Goal: Information Seeking & Learning: Learn about a topic

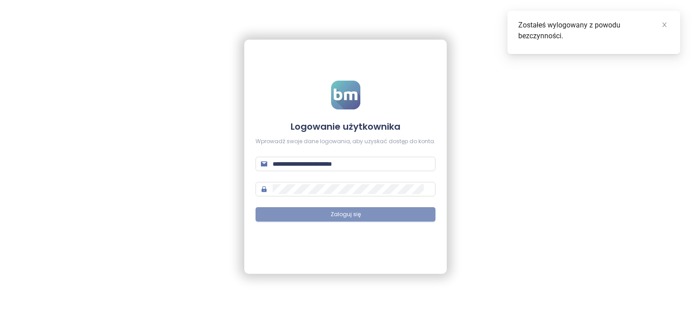
click at [370, 214] on button "Zaloguj się" at bounding box center [346, 214] width 180 height 14
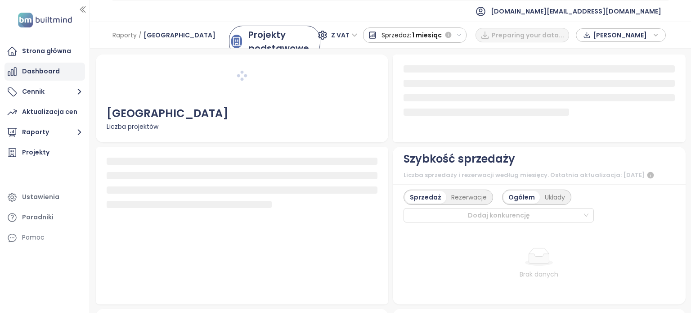
click at [47, 71] on div "Dashboard" at bounding box center [41, 71] width 38 height 11
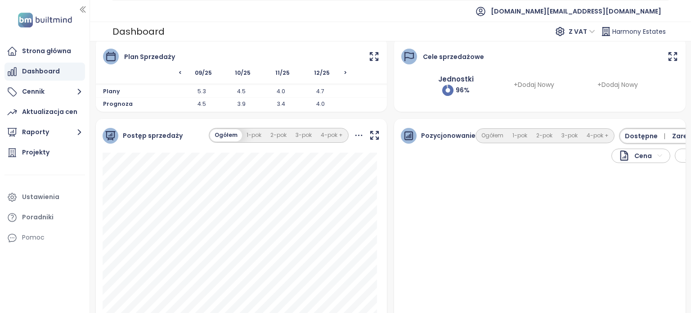
scroll to position [90, 0]
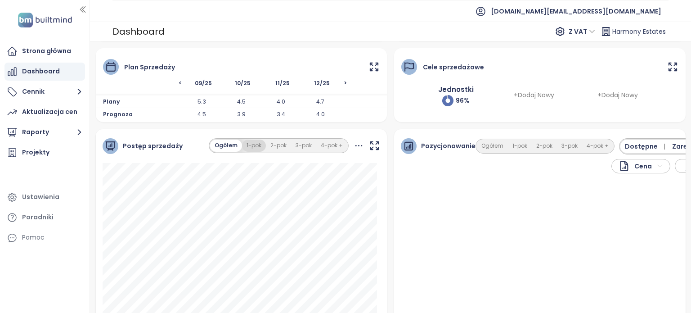
click at [258, 148] on button "1-pok" at bounding box center [254, 145] width 24 height 12
click at [276, 146] on button "2-pok" at bounding box center [278, 145] width 25 height 12
click at [304, 147] on button "3-pok" at bounding box center [303, 145] width 25 height 12
click at [322, 147] on button "4-pok +" at bounding box center [331, 145] width 31 height 12
click at [234, 148] on button "Ogółem" at bounding box center [225, 145] width 31 height 12
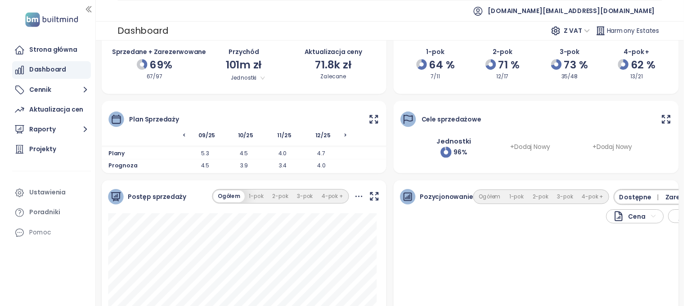
scroll to position [35, 0]
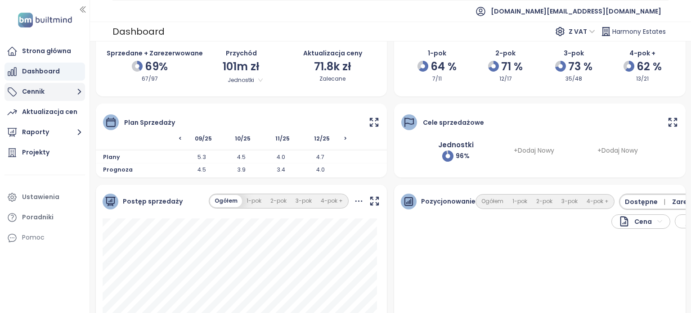
click at [56, 94] on button "Cennik" at bounding box center [44, 92] width 81 height 18
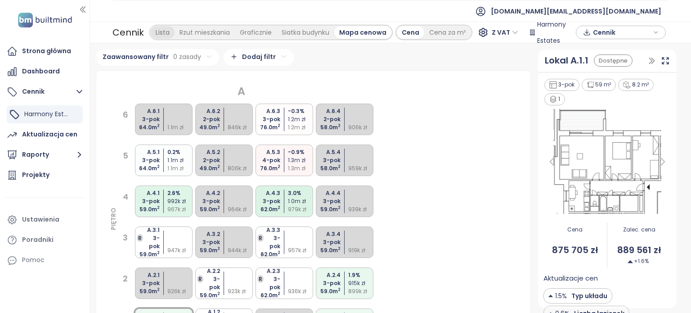
click at [157, 34] on div "Lista" at bounding box center [163, 32] width 24 height 13
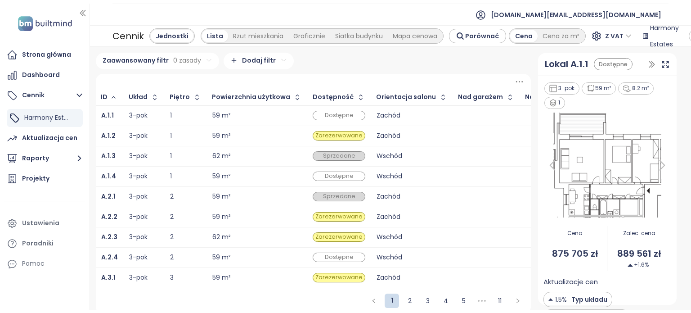
scroll to position [9, 0]
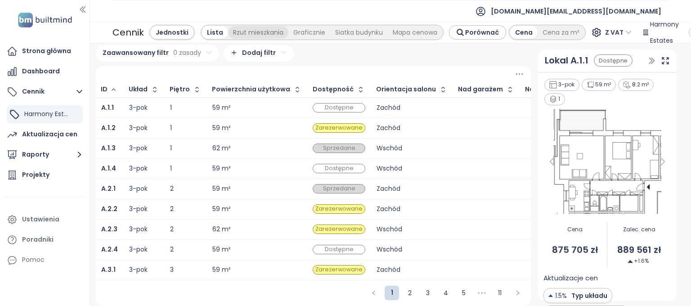
click at [249, 32] on div "Rzut mieszkania" at bounding box center [258, 32] width 60 height 13
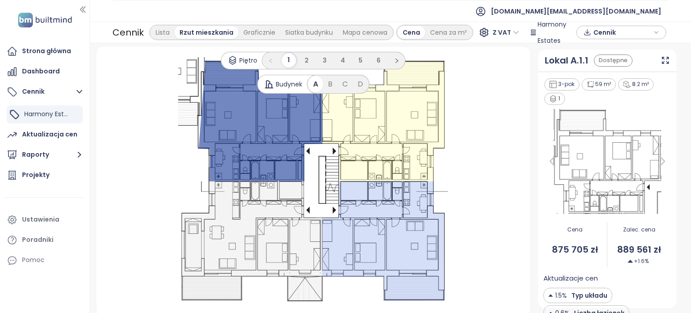
scroll to position [11, 0]
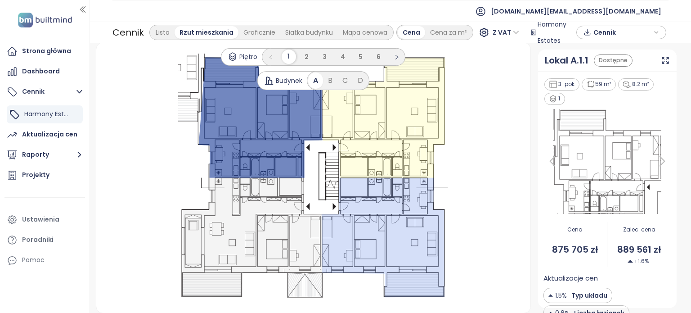
click at [501, 269] on div ".s0 { opacity: .5;fill: #0000ff }" at bounding box center [313, 178] width 413 height 248
click at [466, 196] on div ".s0 { opacity: .5;fill: #0000ff }" at bounding box center [313, 178] width 413 height 248
click at [53, 136] on div "Aktualizacja cen" at bounding box center [49, 134] width 55 height 11
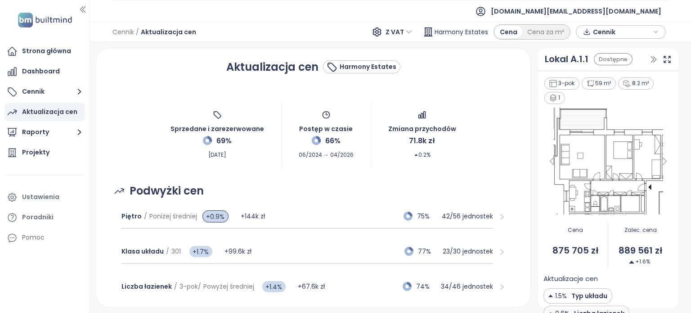
drag, startPoint x: 511, startPoint y: 112, endPoint x: 503, endPoint y: 74, distance: 39.6
click at [503, 74] on div "Aktualizacja cen Harmony Estates" at bounding box center [313, 67] width 413 height 16
click at [46, 90] on button "Cennik" at bounding box center [44, 92] width 81 height 18
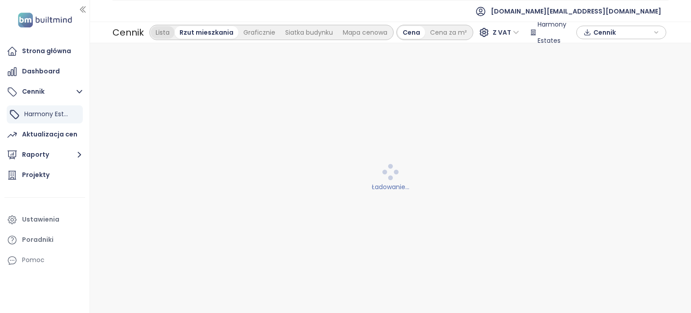
click at [163, 30] on div "Lista" at bounding box center [163, 32] width 24 height 13
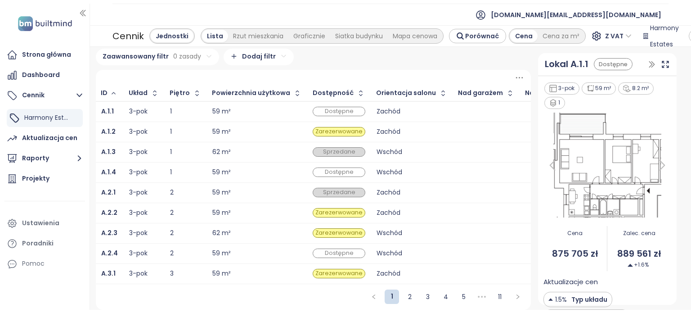
scroll to position [9, 0]
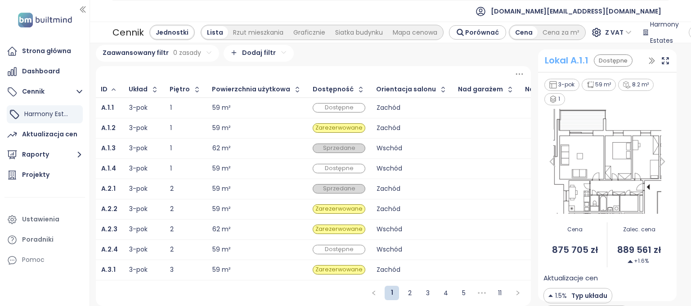
click at [569, 59] on div "Lokal A.1.1" at bounding box center [567, 61] width 44 height 14
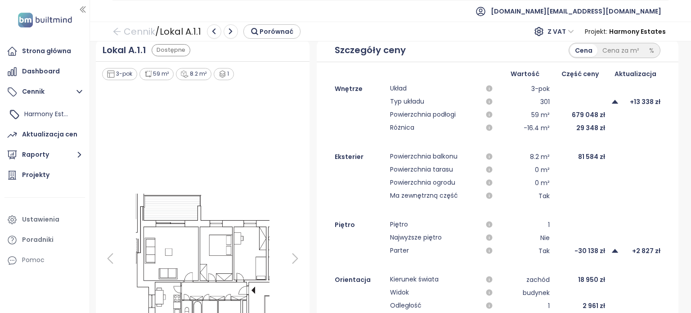
scroll to position [7, 0]
click at [624, 52] on div "Cena za m²" at bounding box center [620, 51] width 47 height 13
click at [572, 48] on div "Cena" at bounding box center [583, 51] width 27 height 13
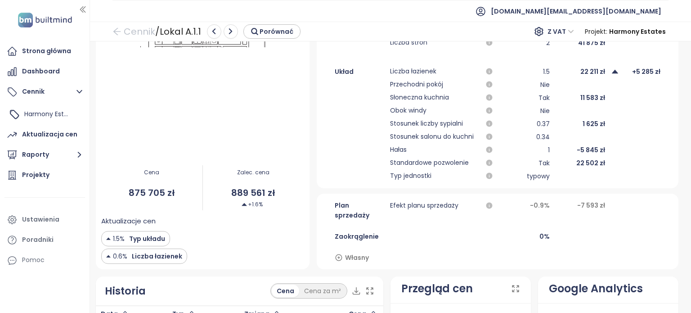
scroll to position [285, 0]
click at [66, 131] on div "Aktualizacja cen" at bounding box center [49, 134] width 55 height 11
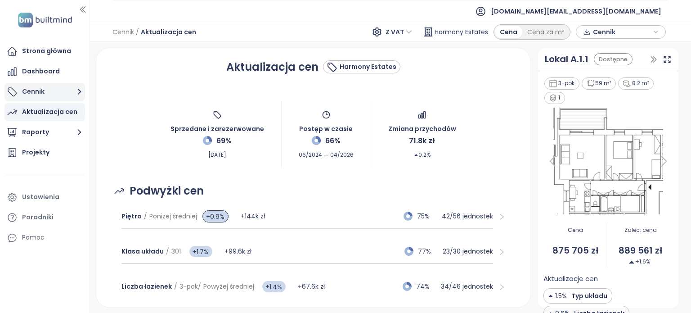
click at [72, 90] on button "Cennik" at bounding box center [44, 92] width 81 height 18
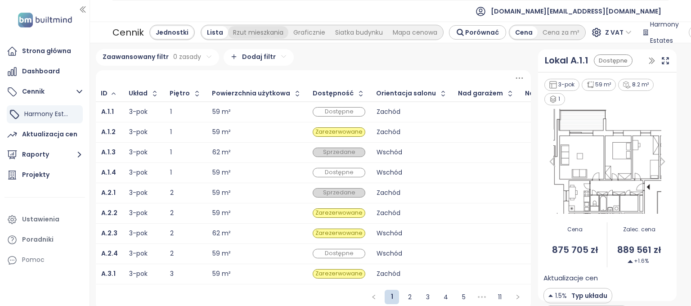
click at [247, 34] on div "Rzut mieszkania" at bounding box center [258, 32] width 60 height 13
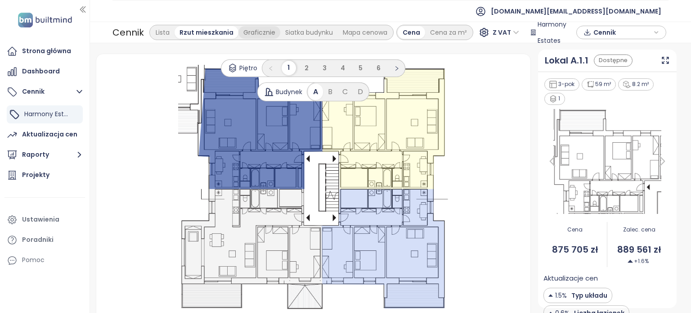
click at [264, 31] on div "Graficznie" at bounding box center [259, 32] width 42 height 13
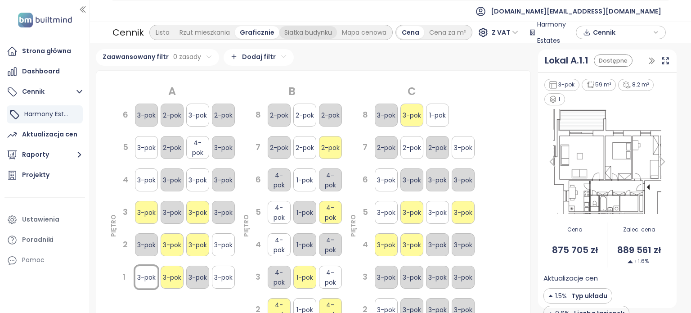
click at [294, 32] on div "Siatka budynku" at bounding box center [308, 32] width 58 height 13
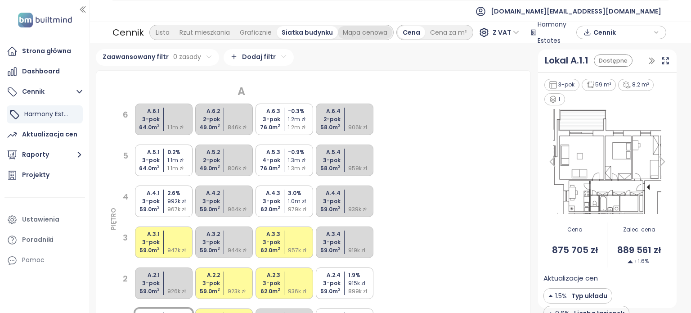
click at [356, 36] on div "Mapa cenowa" at bounding box center [365, 32] width 54 height 13
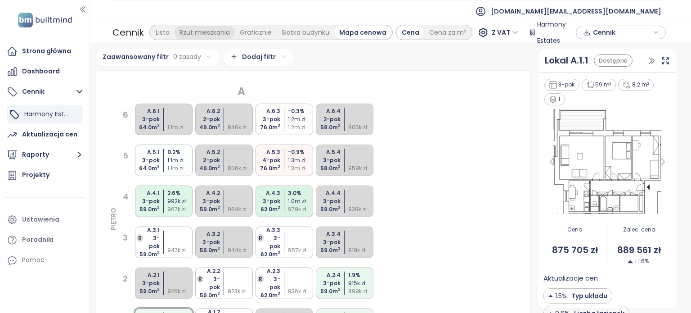
click at [218, 32] on div "Rzut mieszkania" at bounding box center [205, 32] width 60 height 13
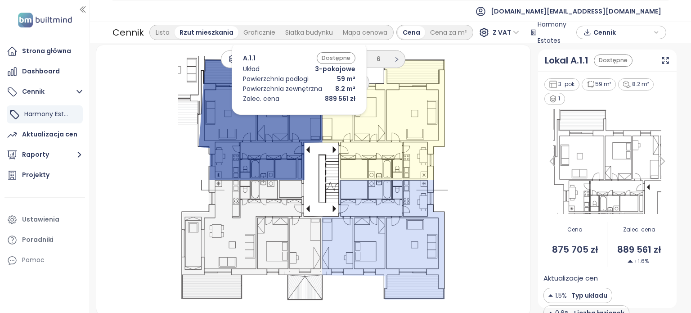
scroll to position [11, 0]
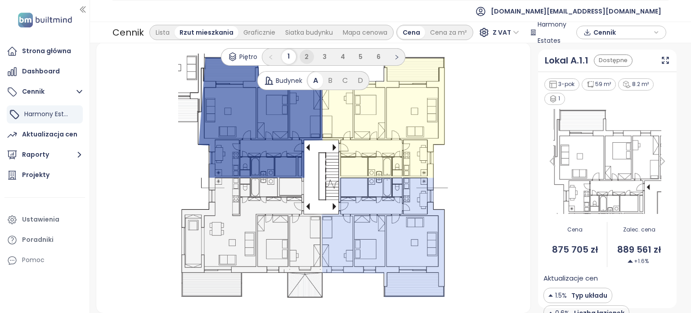
click at [305, 54] on span "2" at bounding box center [307, 56] width 4 height 9
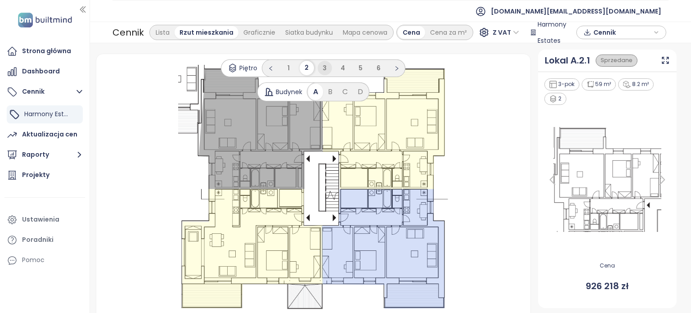
click at [323, 68] on span "3" at bounding box center [325, 67] width 4 height 9
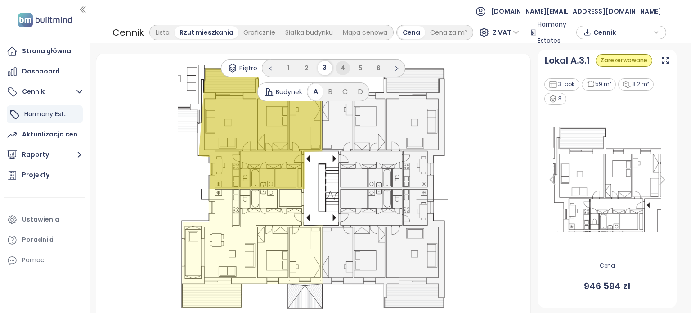
click at [341, 68] on span "4" at bounding box center [343, 67] width 4 height 9
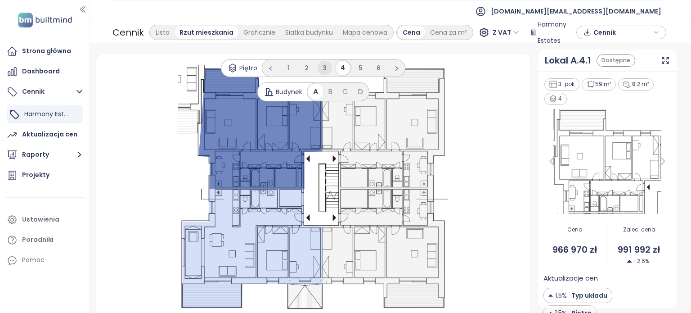
click at [318, 69] on li "3" at bounding box center [325, 68] width 14 height 14
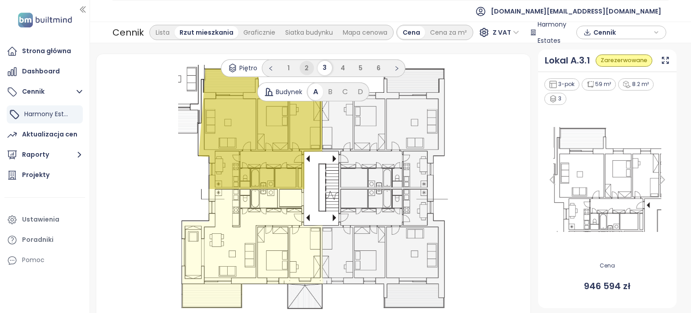
click at [301, 68] on li "2" at bounding box center [307, 68] width 14 height 14
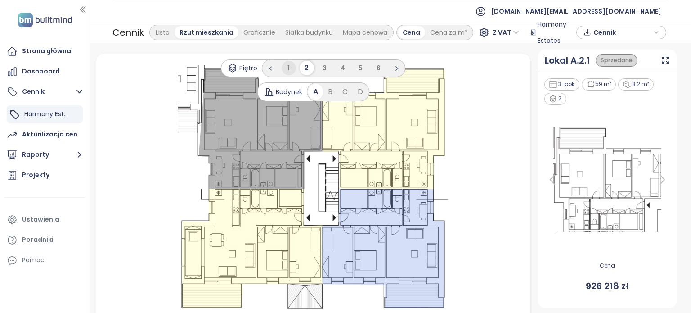
click at [284, 68] on li "1" at bounding box center [289, 68] width 14 height 14
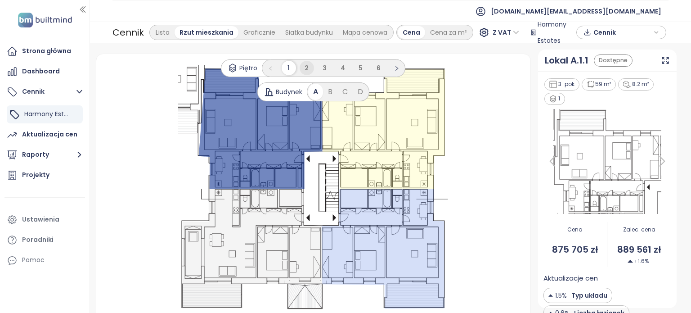
click at [306, 65] on li "2" at bounding box center [307, 68] width 14 height 14
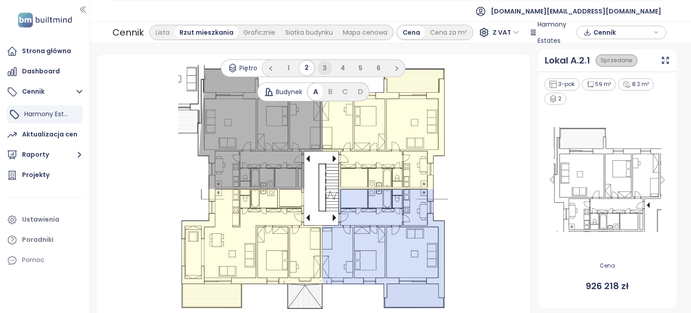
click at [323, 64] on span "3" at bounding box center [325, 67] width 4 height 9
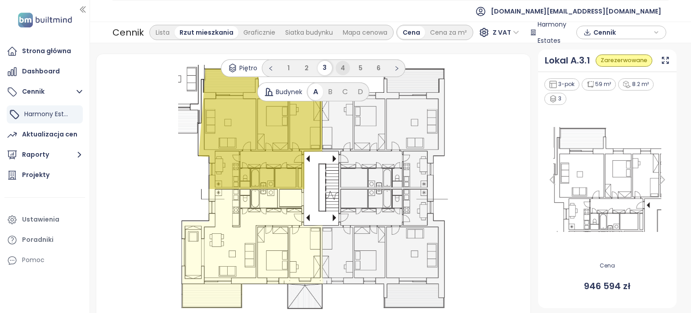
click at [344, 67] on li "4" at bounding box center [343, 68] width 14 height 14
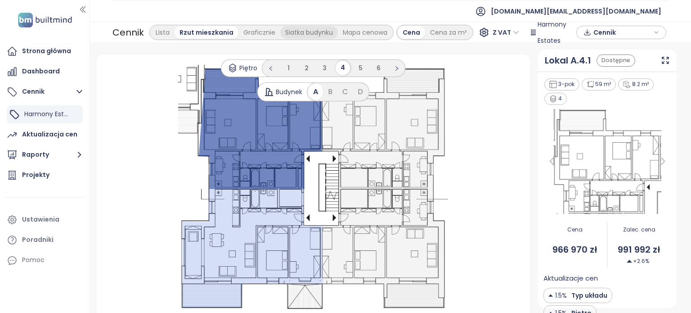
click at [311, 31] on div "Siatka budynku" at bounding box center [309, 32] width 58 height 13
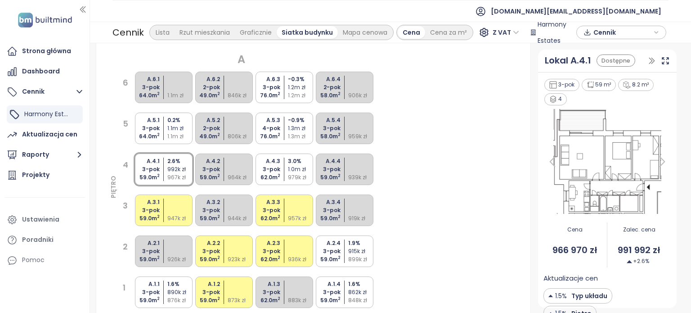
scroll to position [90, 0]
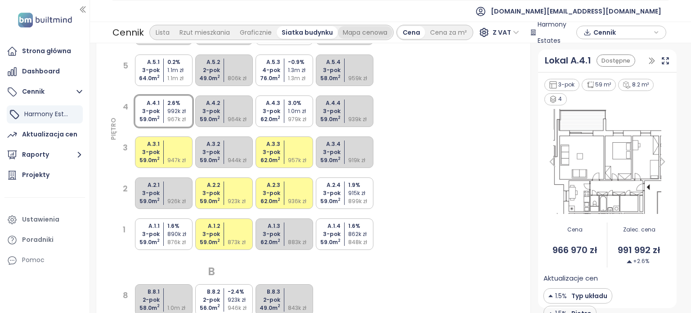
click at [367, 30] on div "Mapa cenowa" at bounding box center [365, 32] width 54 height 13
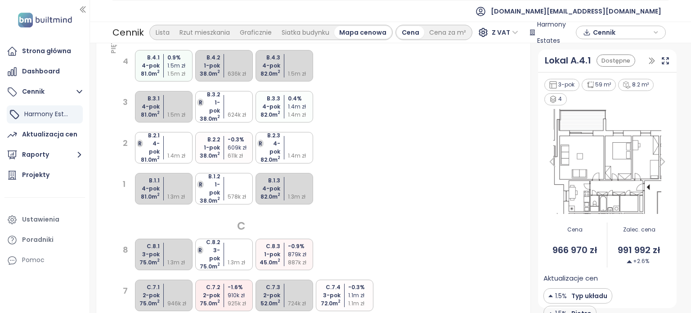
scroll to position [493, 0]
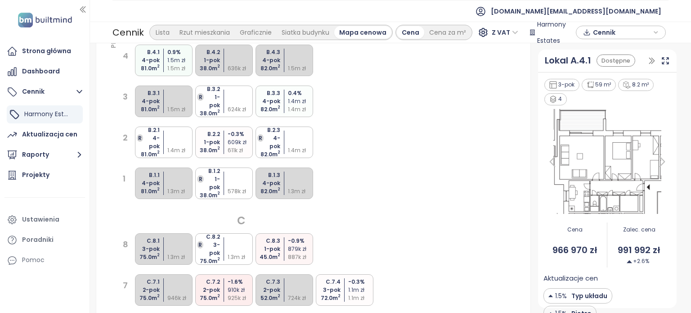
click at [676, 153] on div "Zaawansowany filtr 0 zasady Dodaj filtr A PIĘTRO 6 A.6.1 3-pok 64.0 m 2 1.1m zł…" at bounding box center [390, 178] width 601 height 270
click at [81, 90] on icon "button" at bounding box center [79, 91] width 11 height 11
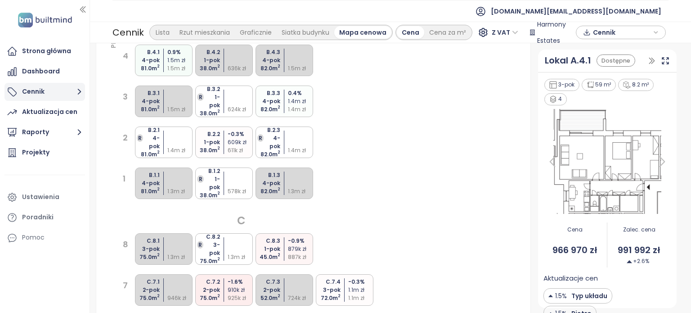
click at [81, 90] on icon "button" at bounding box center [79, 91] width 11 height 11
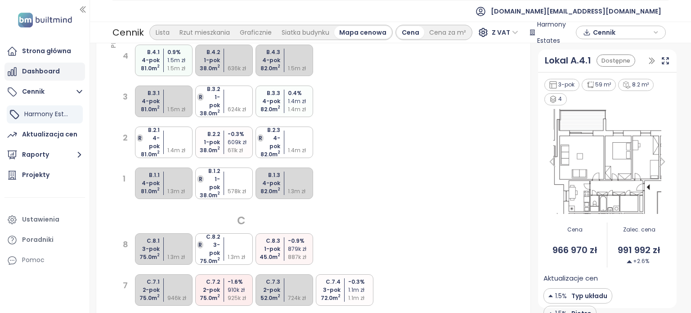
click at [59, 75] on div "Dashboard" at bounding box center [44, 72] width 81 height 18
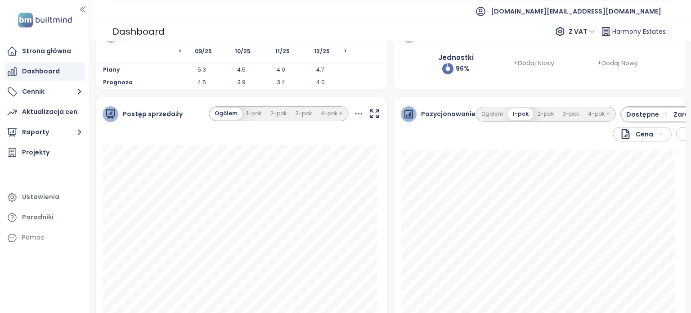
scroll to position [123, 0]
click at [588, 113] on button "4-pok +" at bounding box center [599, 113] width 31 height 12
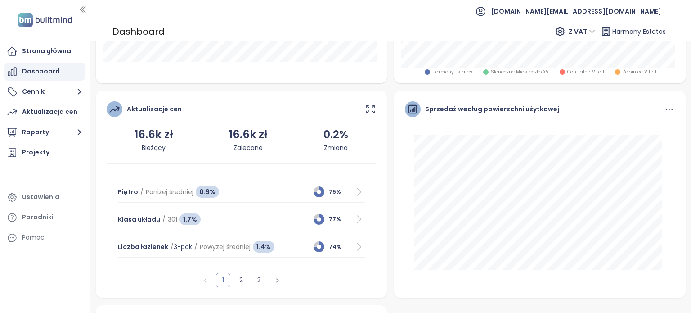
scroll to position [387, 0]
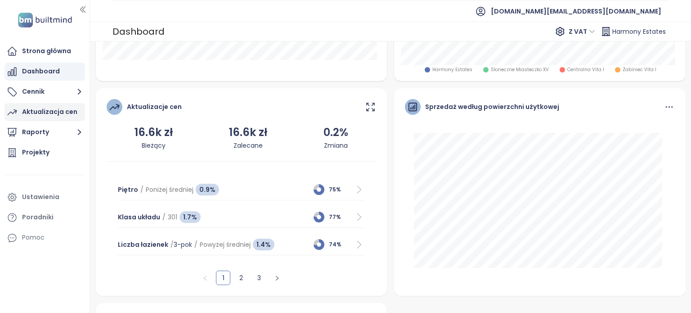
click at [58, 109] on div "Aktualizacja cen" at bounding box center [49, 111] width 55 height 11
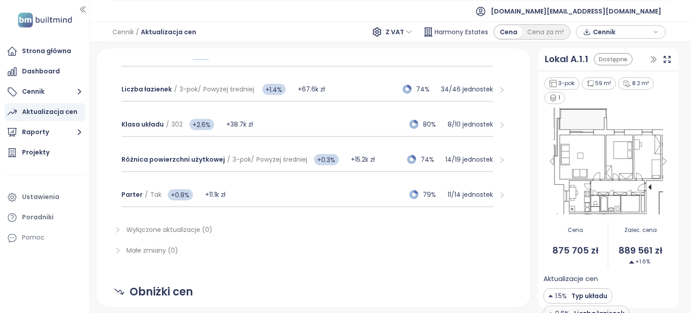
scroll to position [200, 0]
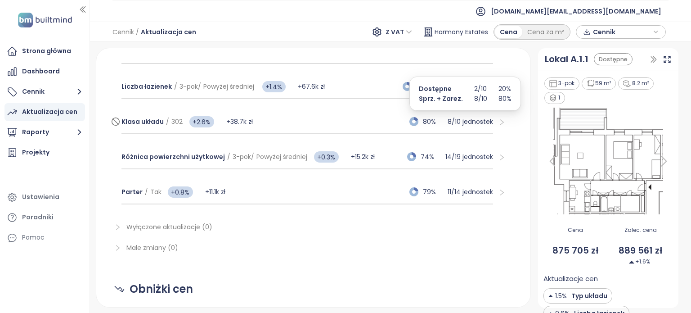
click at [482, 122] on p "8 / 10 jednostek" at bounding box center [470, 122] width 45 height 10
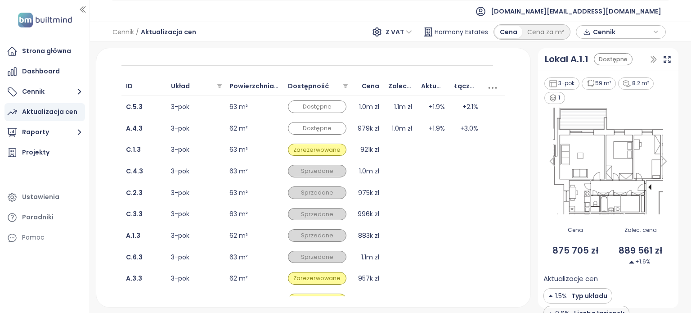
scroll to position [273, 0]
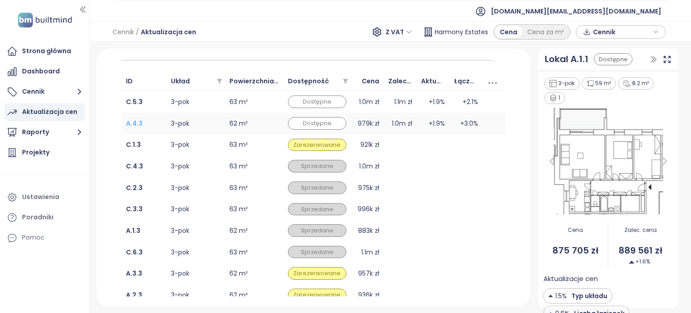
click at [137, 120] on b "A.4.3" at bounding box center [134, 123] width 17 height 9
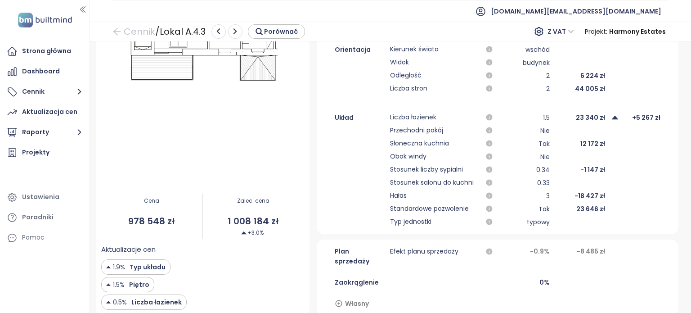
scroll to position [243, 0]
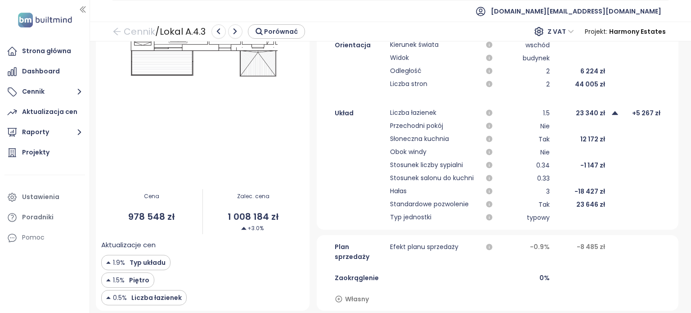
click at [264, 224] on div "+3.0%" at bounding box center [253, 228] width 101 height 9
